Goal: Transaction & Acquisition: Purchase product/service

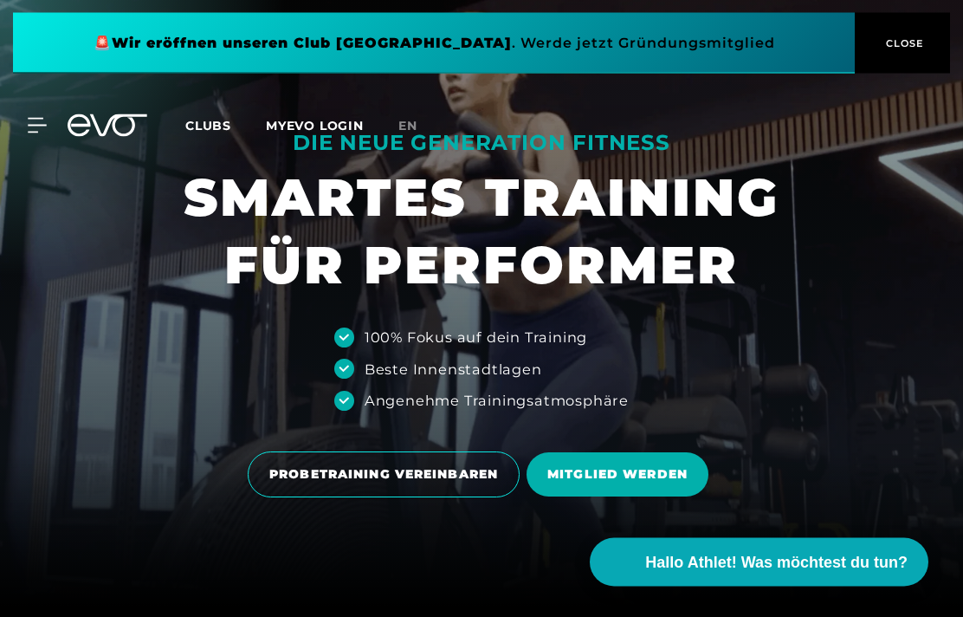
scroll to position [10, 0]
click at [682, 483] on span "MITGLIED WERDEN" at bounding box center [617, 474] width 140 height 18
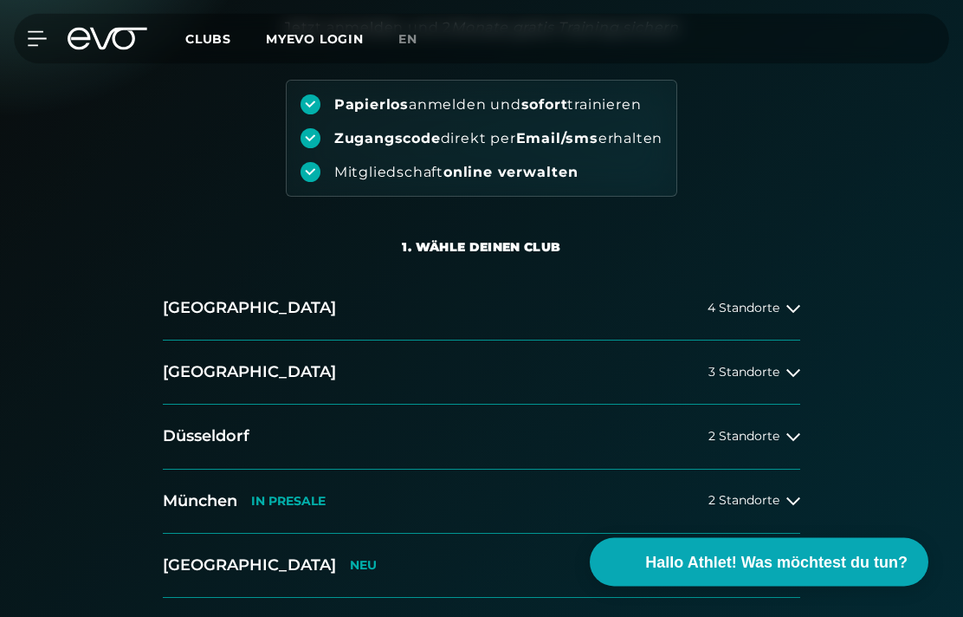
click at [787, 380] on button "[GEOGRAPHIC_DATA] 3 Standorte" at bounding box center [481, 373] width 637 height 64
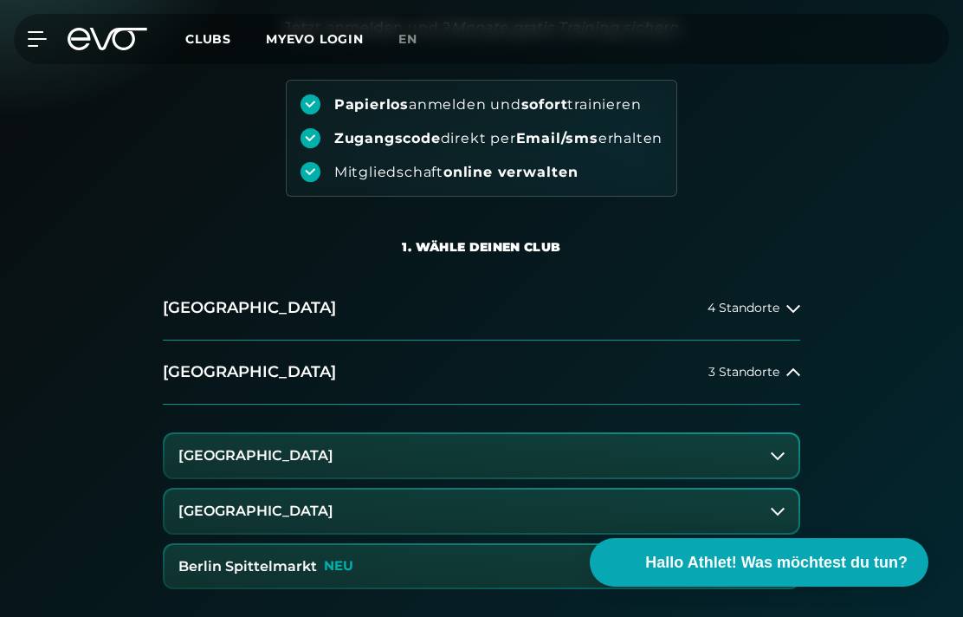
click at [742, 561] on button "Berlin Spittelmarkt NEU" at bounding box center [482, 566] width 634 height 43
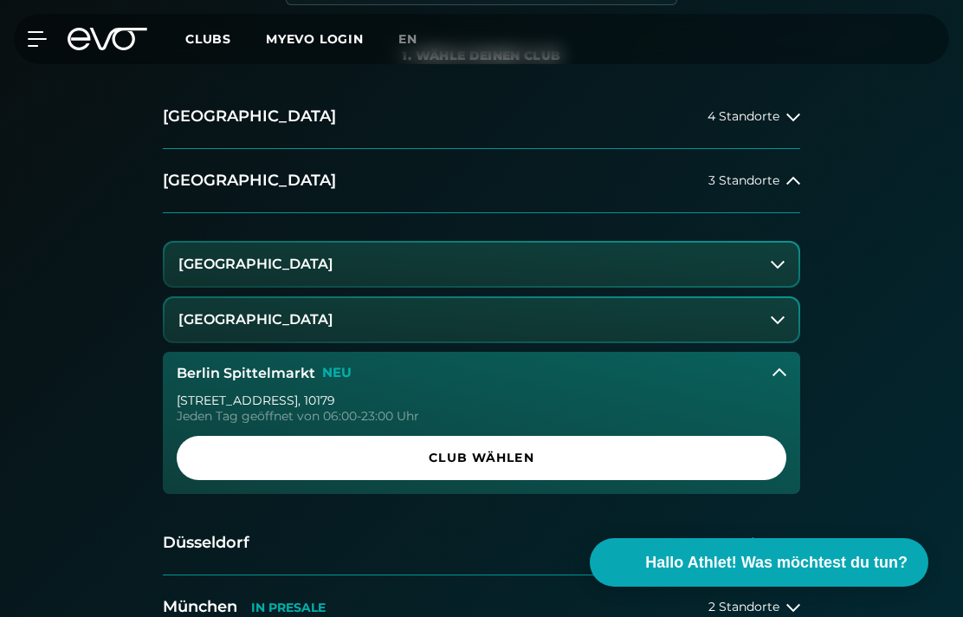
scroll to position [366, 0]
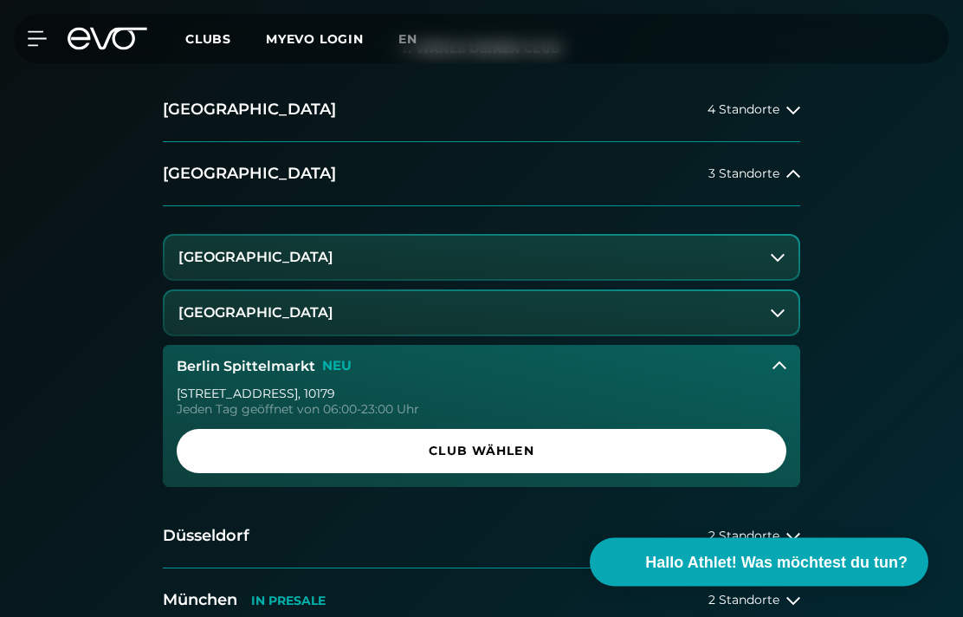
click at [719, 452] on span "Club wählen" at bounding box center [481, 451] width 568 height 18
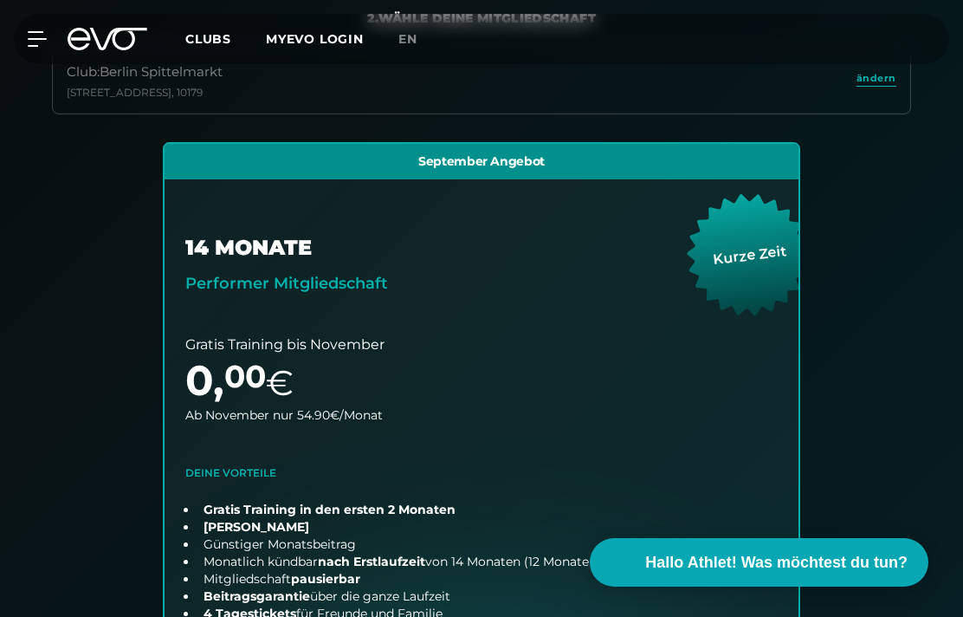
scroll to position [345, 0]
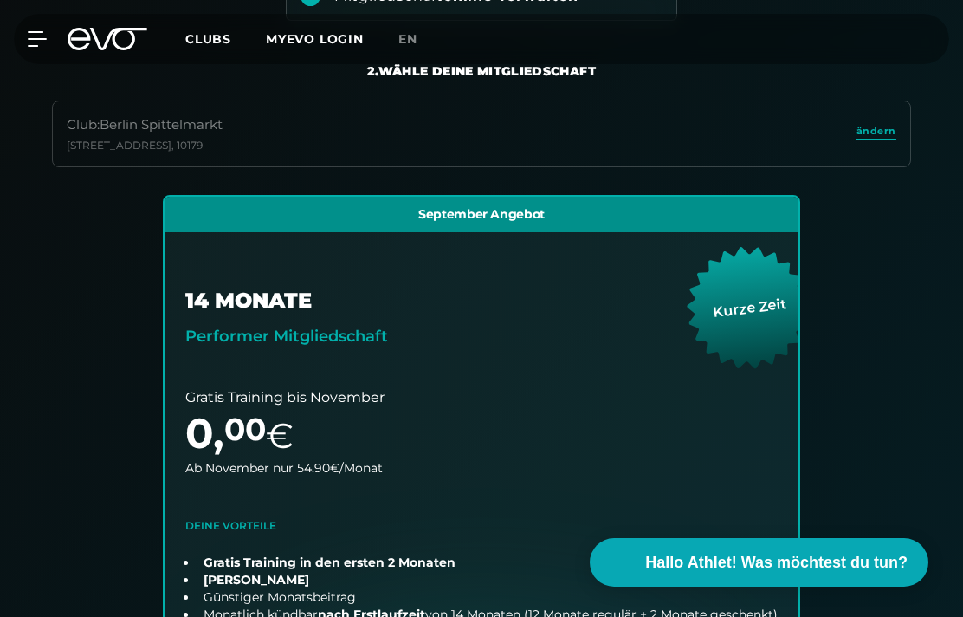
click at [44, 38] on icon at bounding box center [37, 39] width 18 height 14
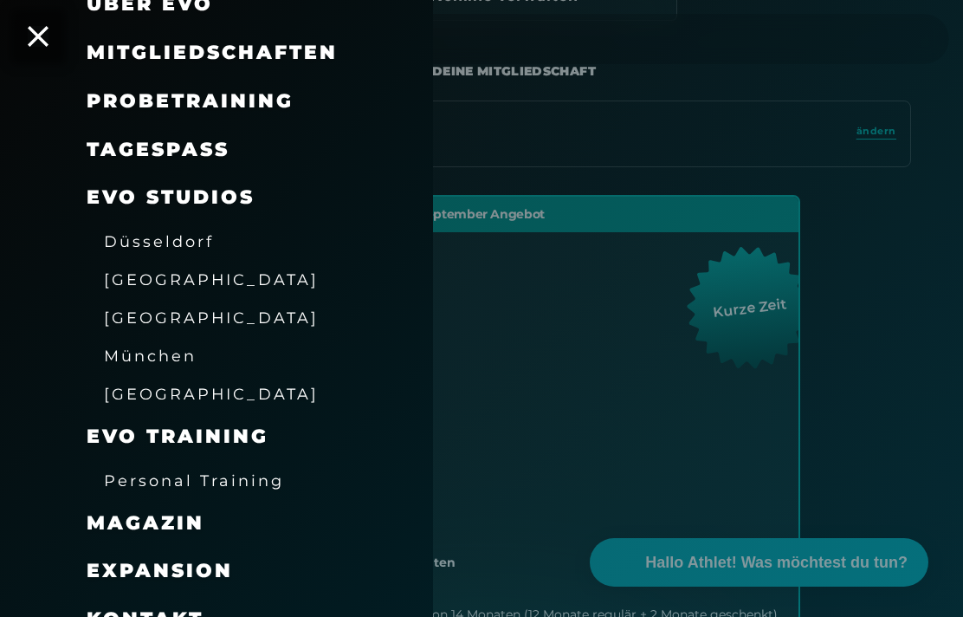
scroll to position [154, 0]
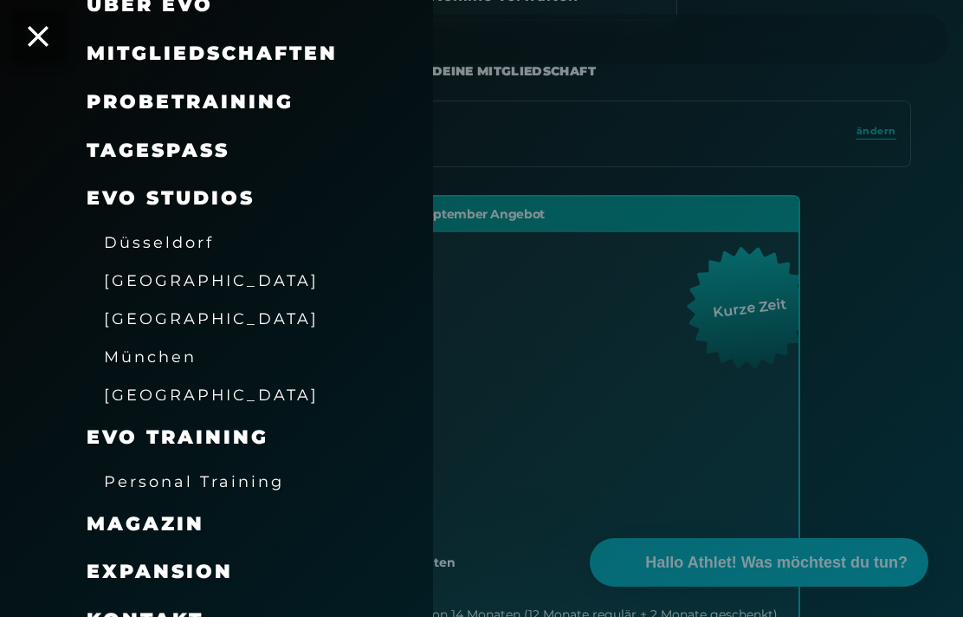
click at [113, 148] on link "TAGESPASS" at bounding box center [158, 150] width 143 height 23
click at [139, 472] on span "Personal Training" at bounding box center [194, 481] width 180 height 18
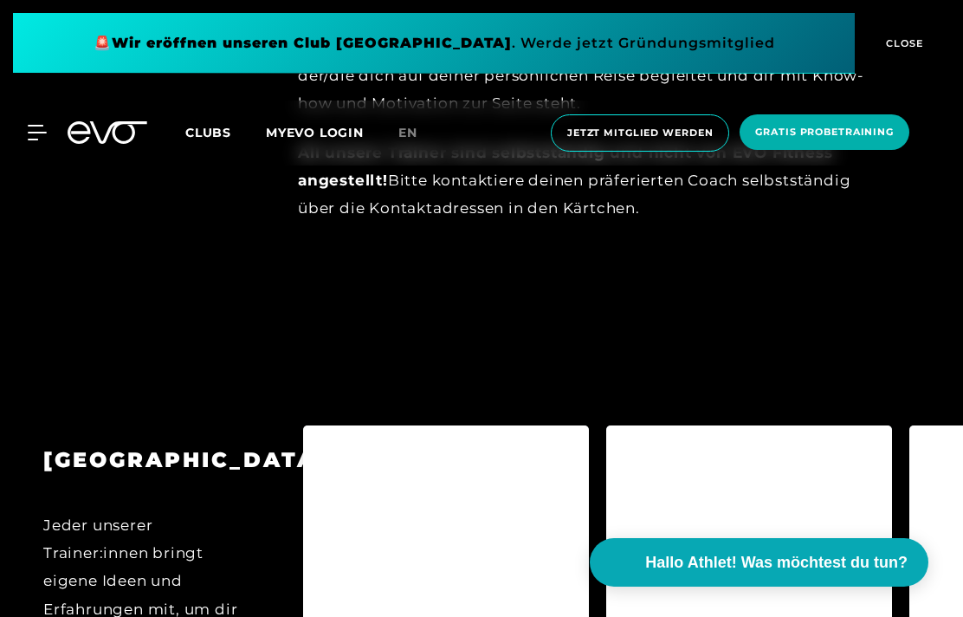
scroll to position [1411, 0]
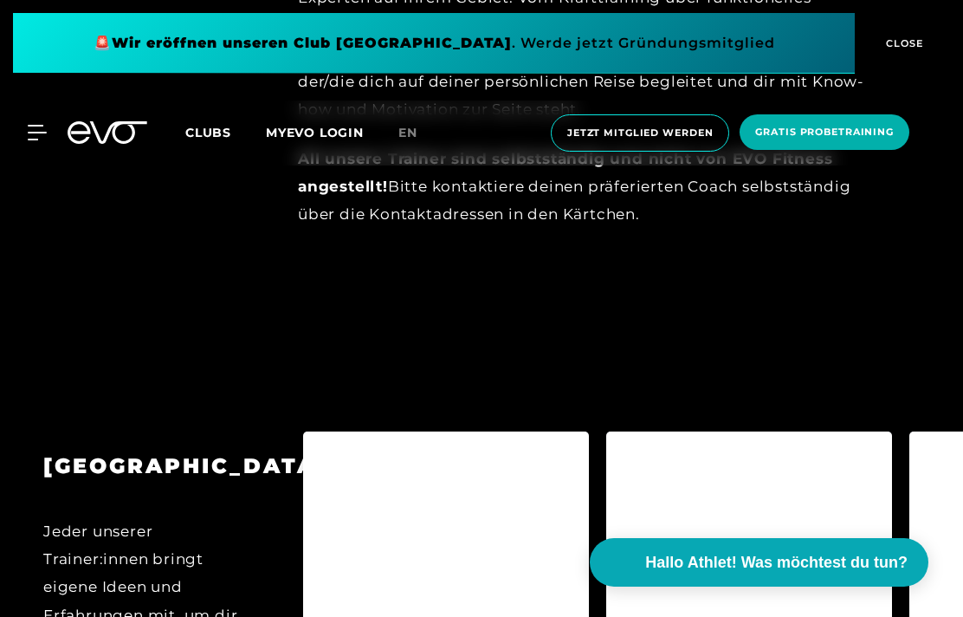
click at [906, 43] on span "CLOSE" at bounding box center [902, 44] width 42 height 16
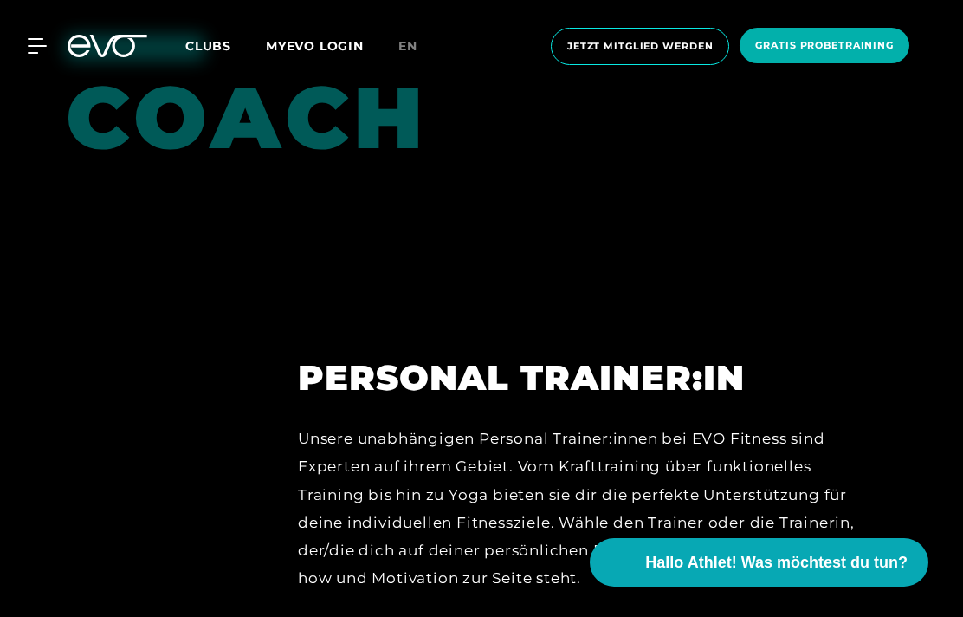
scroll to position [940, 0]
